Goal: Task Accomplishment & Management: Complete application form

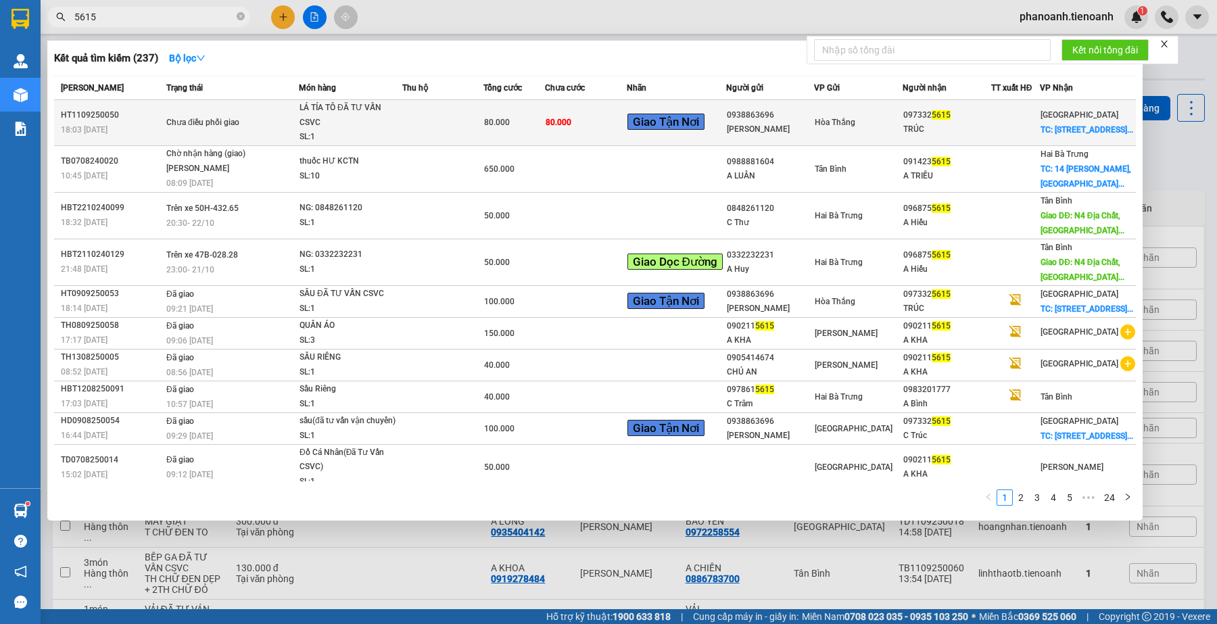
type input "5615"
click at [994, 126] on div at bounding box center [1015, 123] width 47 height 14
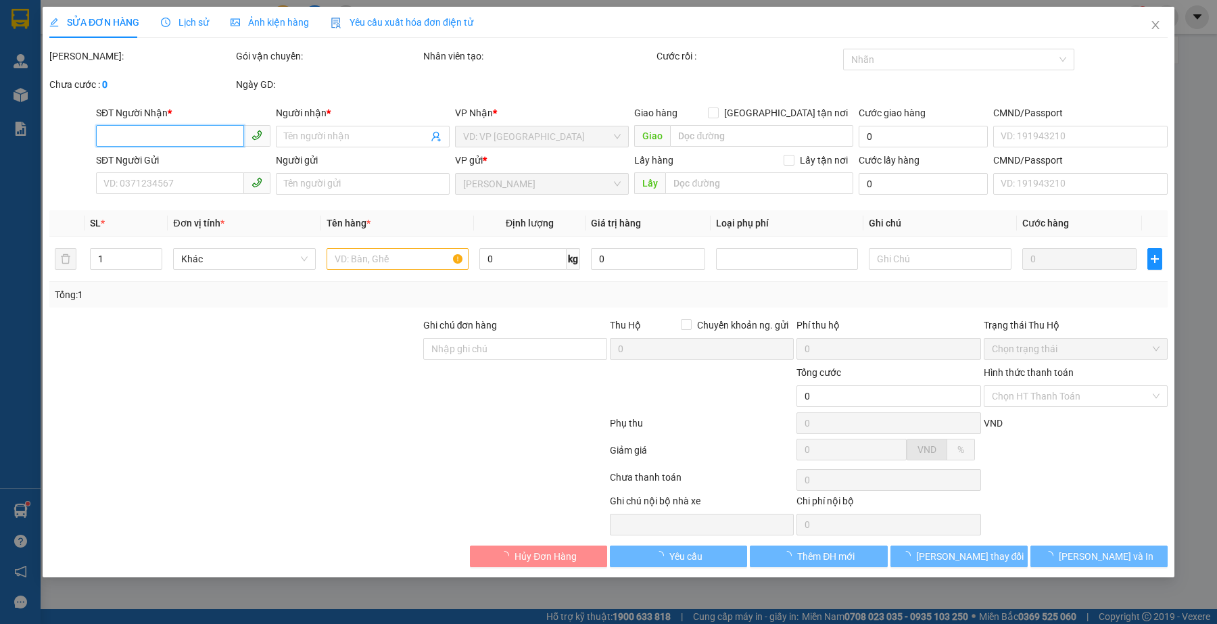
type input "0973325615"
type input "TRÚC"
checkbox input "true"
type input "[STREET_ADDRESS]"
type input "0938863696"
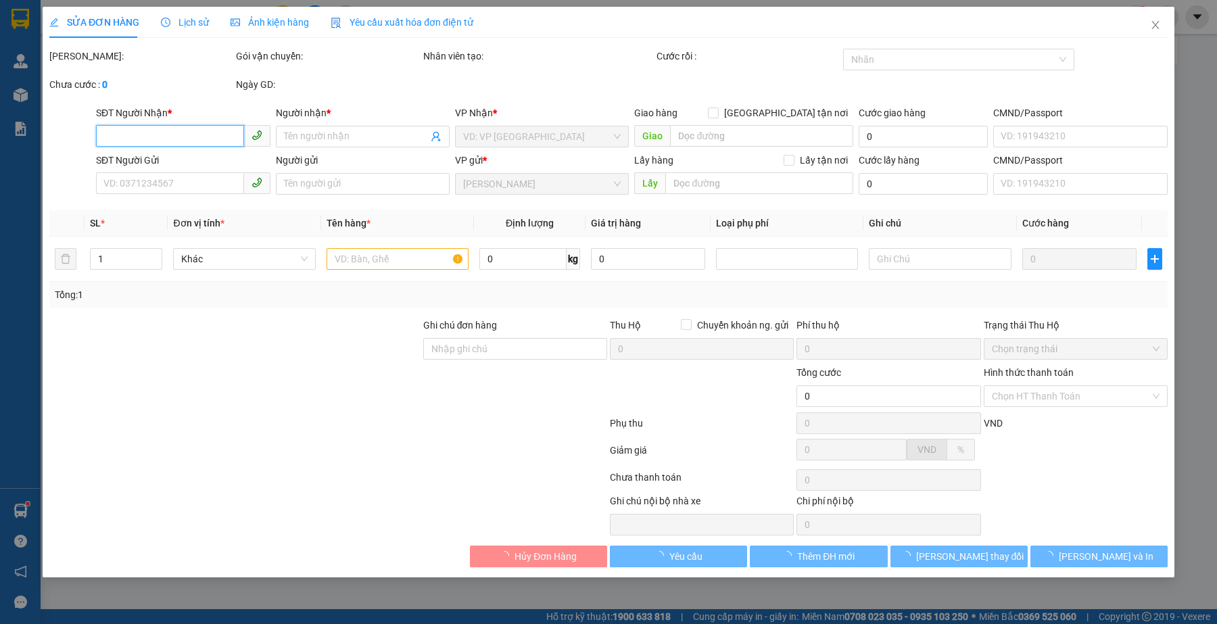
type input "[PERSON_NAME]"
type input "80.000"
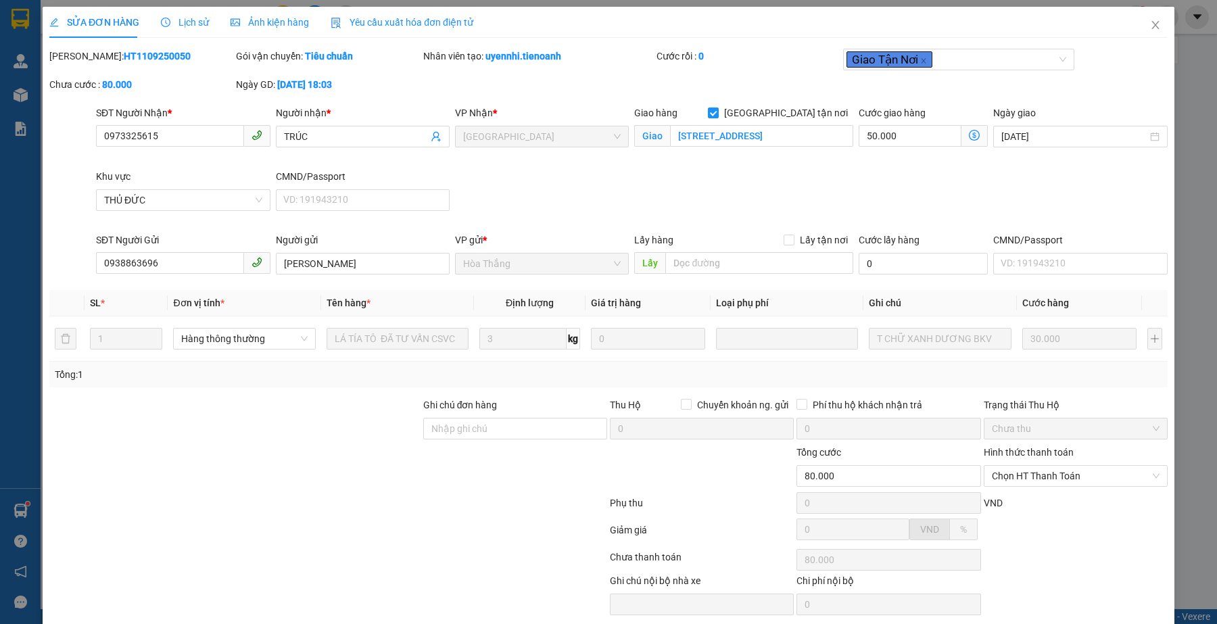
click at [228, 426] on div at bounding box center [235, 420] width 374 height 47
click at [379, 413] on div at bounding box center [235, 420] width 374 height 47
click at [348, 497] on div at bounding box center [328, 505] width 560 height 27
drag, startPoint x: 245, startPoint y: 522, endPoint x: 316, endPoint y: 552, distance: 77.6
click at [247, 522] on div at bounding box center [328, 532] width 560 height 27
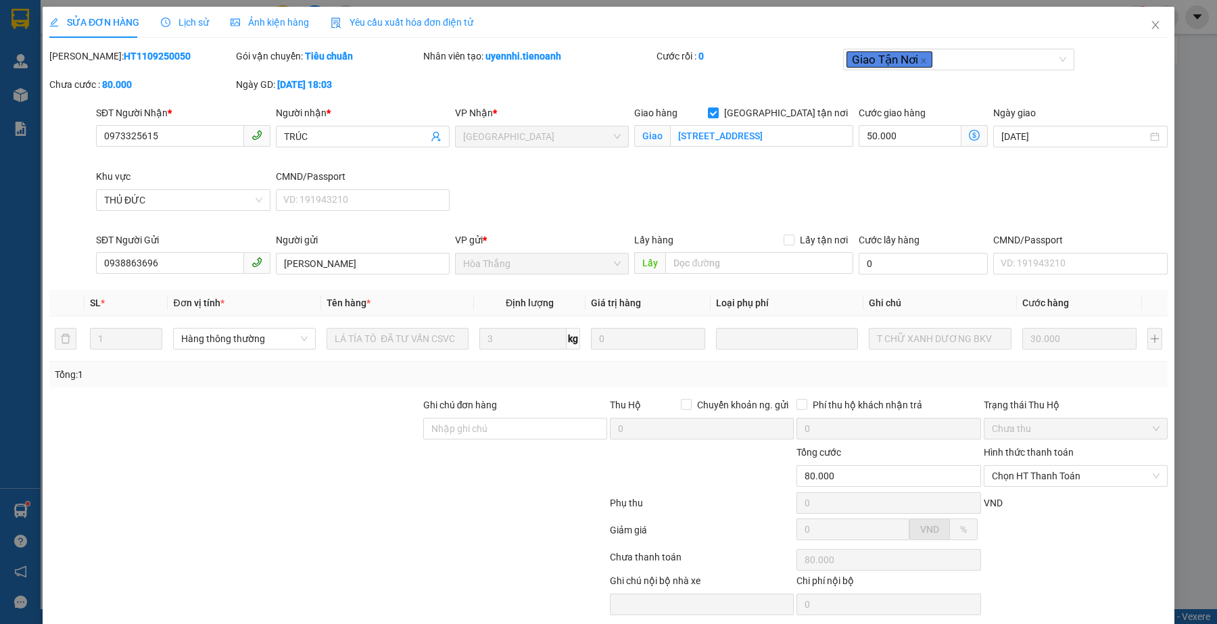
click at [318, 534] on div at bounding box center [328, 532] width 560 height 27
click at [304, 502] on div at bounding box center [328, 505] width 560 height 27
click at [571, 244] on div "VP gửi *" at bounding box center [542, 240] width 174 height 15
click at [349, 474] on div at bounding box center [235, 468] width 374 height 47
click at [617, 178] on div "SĐT Người Nhận * 0973325615 Người nhận * TRÚC VP Nhận * [GEOGRAPHIC_DATA] tận n…" at bounding box center [631, 168] width 1077 height 127
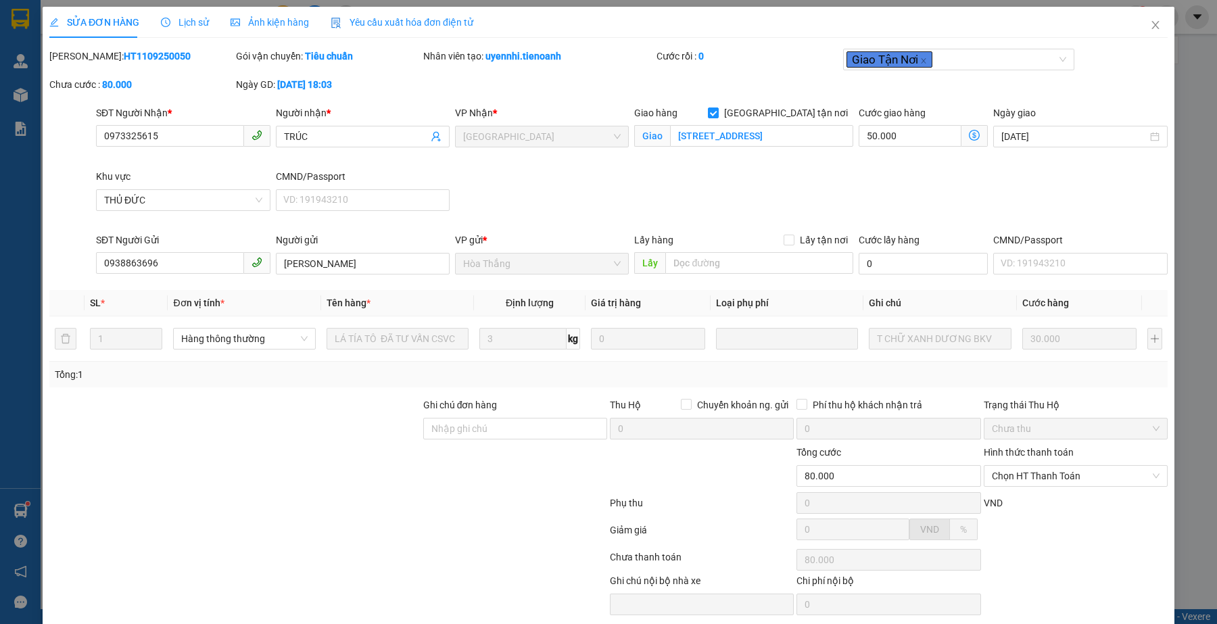
click at [308, 474] on div at bounding box center [235, 468] width 374 height 47
click at [357, 477] on div at bounding box center [235, 468] width 374 height 47
click at [1151, 24] on icon "close" at bounding box center [1154, 25] width 7 height 8
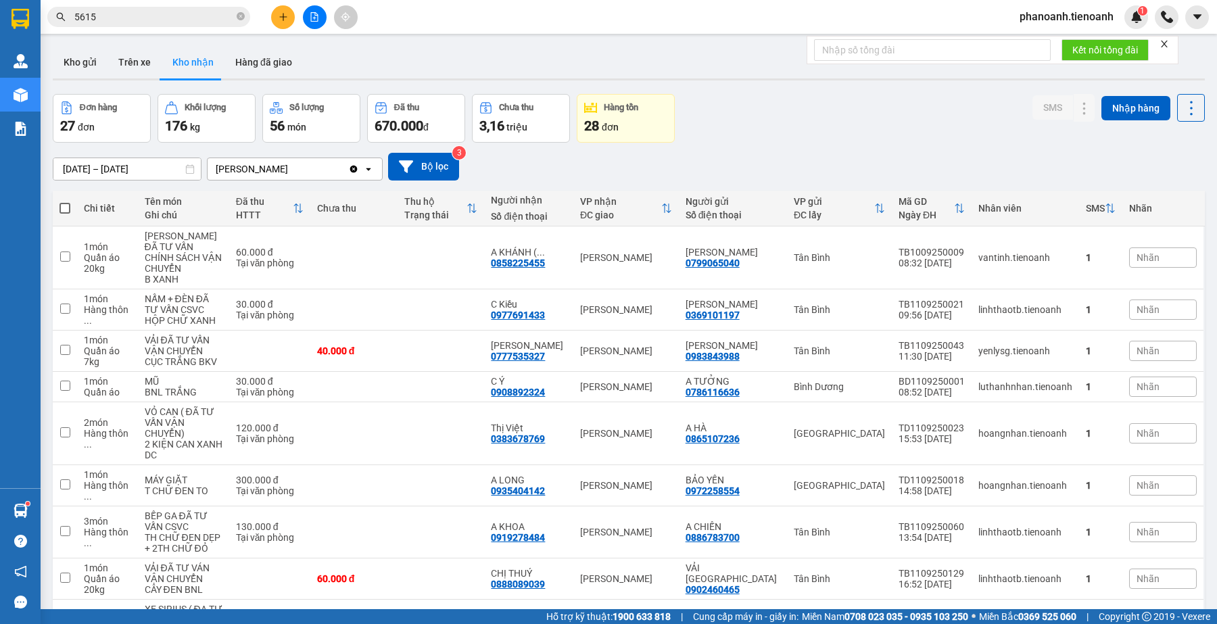
click at [171, 22] on input "5615" at bounding box center [154, 16] width 160 height 15
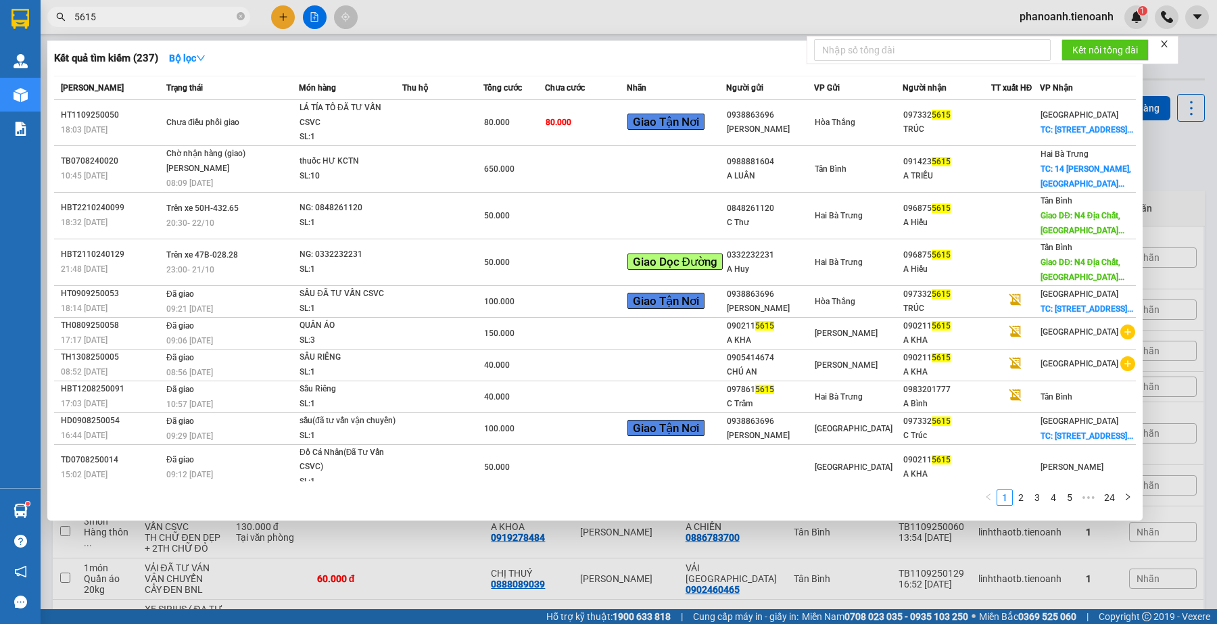
click at [171, 22] on input "5615" at bounding box center [154, 16] width 160 height 15
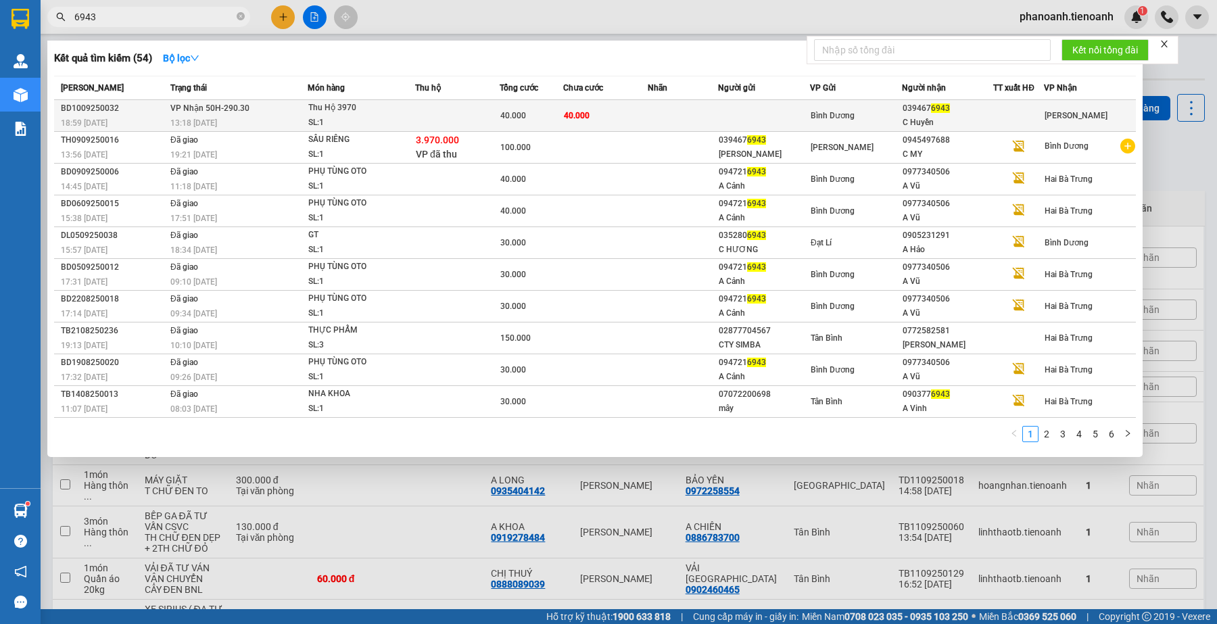
type input "6943"
click at [473, 119] on td at bounding box center [457, 116] width 84 height 32
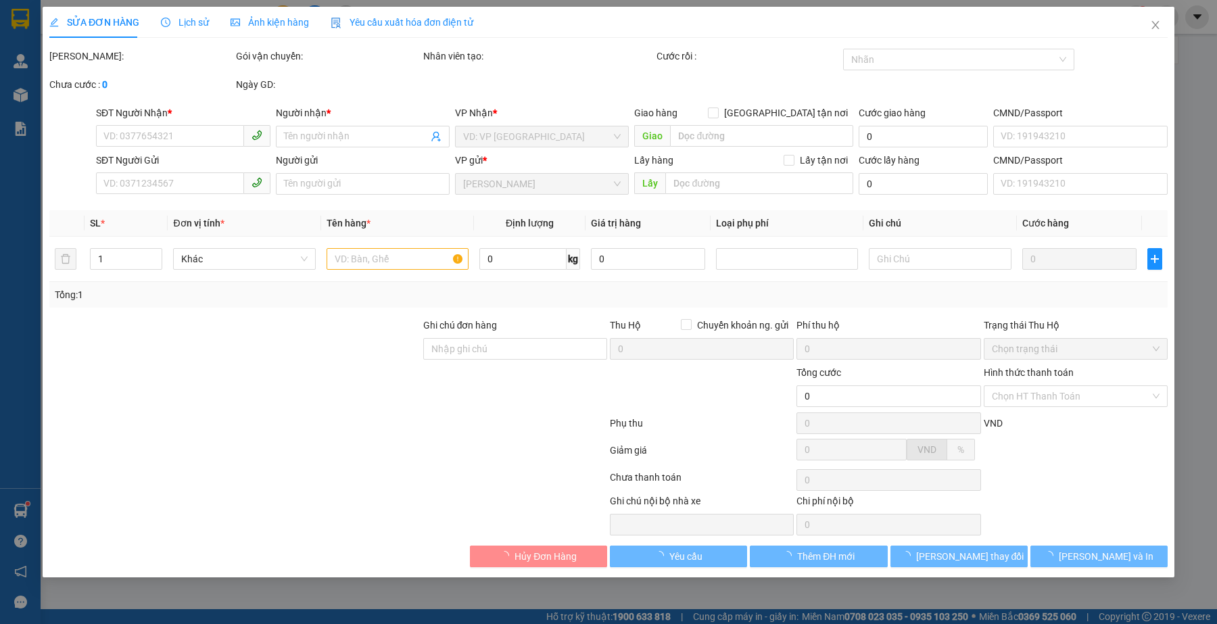
type input "0394676943"
type input "C Huyền"
type input "40.000"
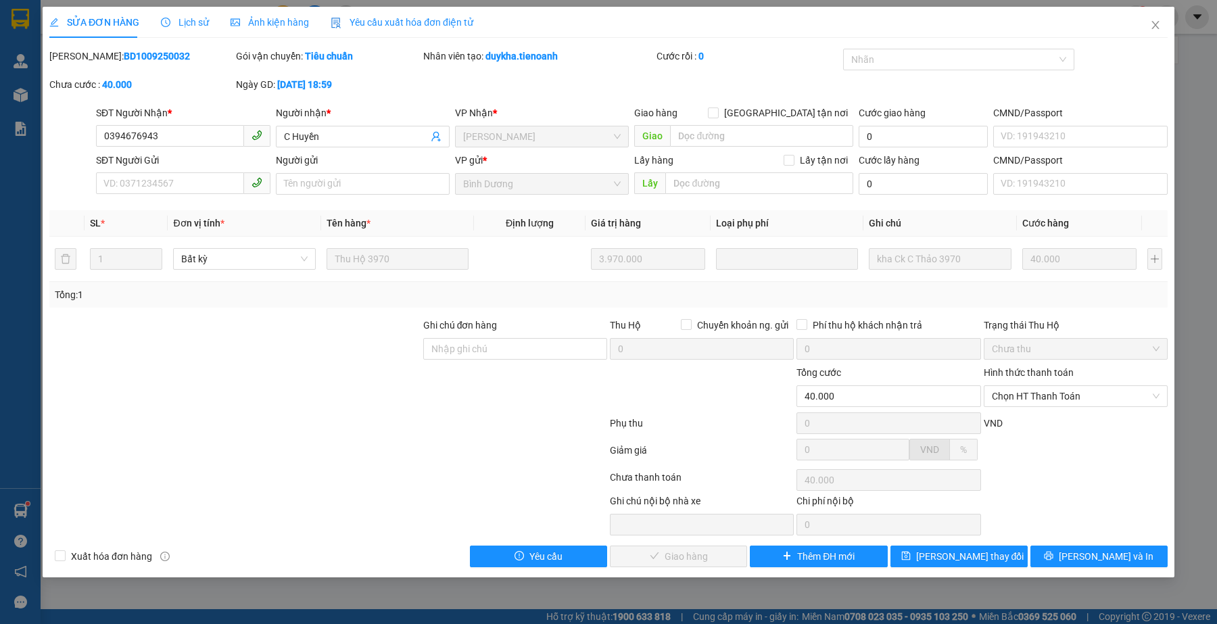
click at [401, 447] on div at bounding box center [328, 452] width 560 height 27
click at [1016, 395] on span "Chọn HT Thanh Toán" at bounding box center [1076, 396] width 168 height 20
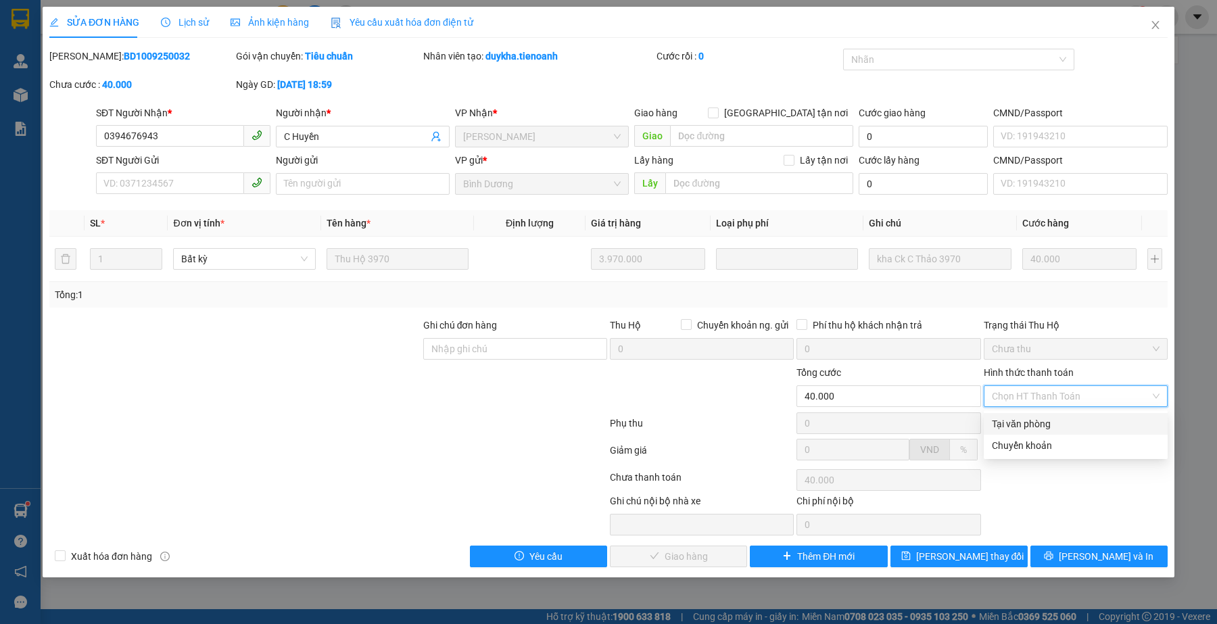
click at [1017, 424] on div "Tại văn phòng" at bounding box center [1076, 423] width 168 height 15
type input "0"
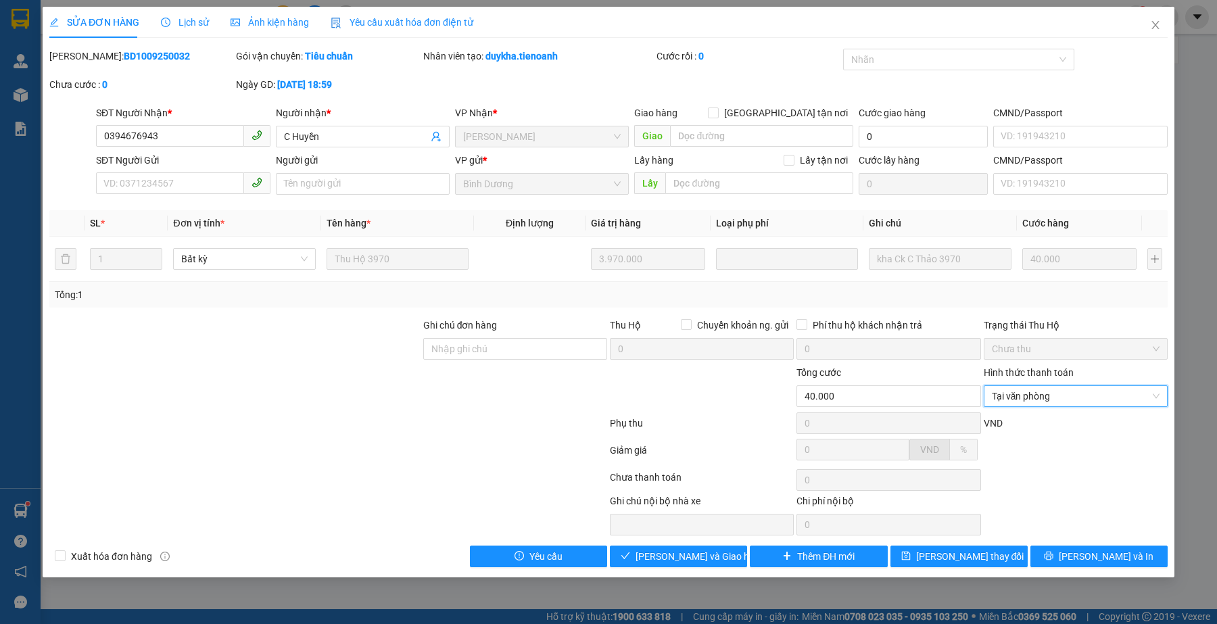
drag, startPoint x: 211, startPoint y: 479, endPoint x: 443, endPoint y: 507, distance: 234.2
click at [212, 479] on div at bounding box center [328, 479] width 560 height 27
click at [680, 552] on span "[PERSON_NAME] và Giao hàng" at bounding box center [700, 556] width 130 height 15
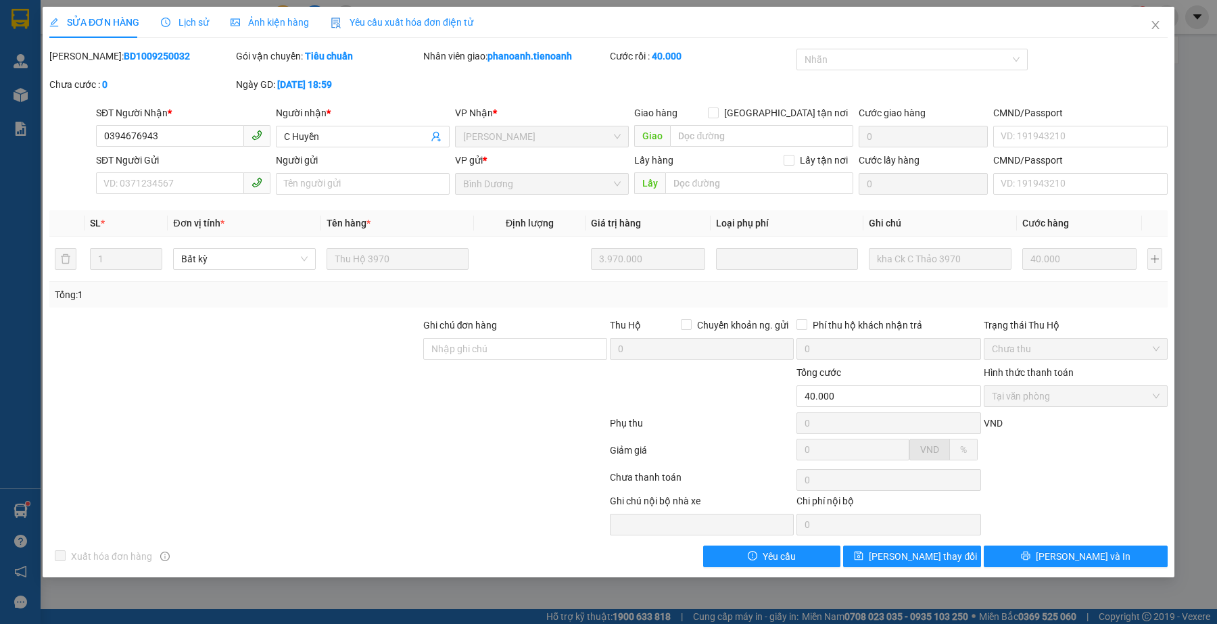
click at [375, 522] on div at bounding box center [491, 514] width 233 height 42
click at [235, 416] on div at bounding box center [328, 425] width 560 height 27
